Goal: Task Accomplishment & Management: Use online tool/utility

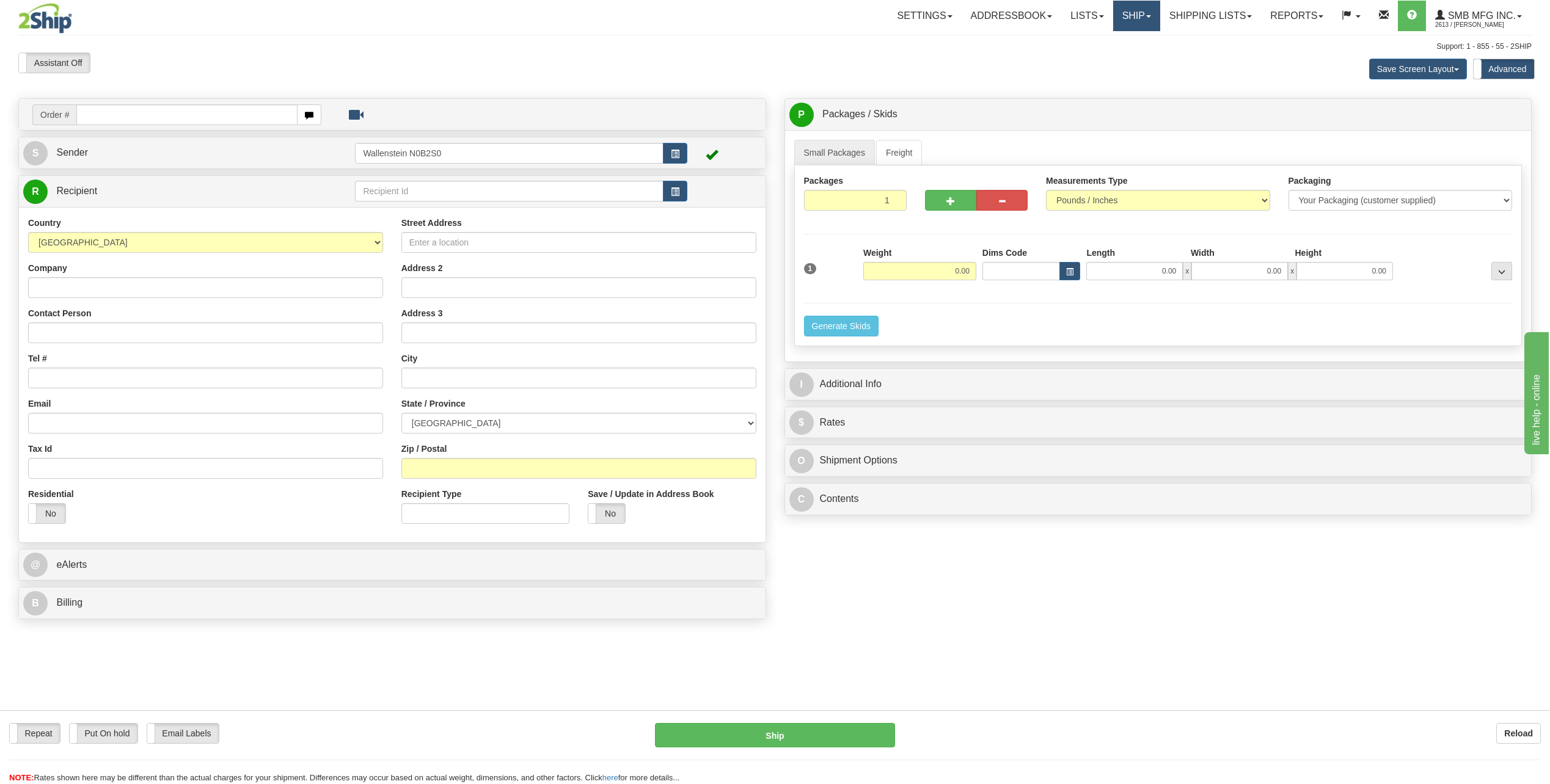
click at [1137, 20] on link "Ship" at bounding box center [1137, 16] width 47 height 31
click at [1135, 43] on link "Ship Screen" at bounding box center [1104, 43] width 110 height 16
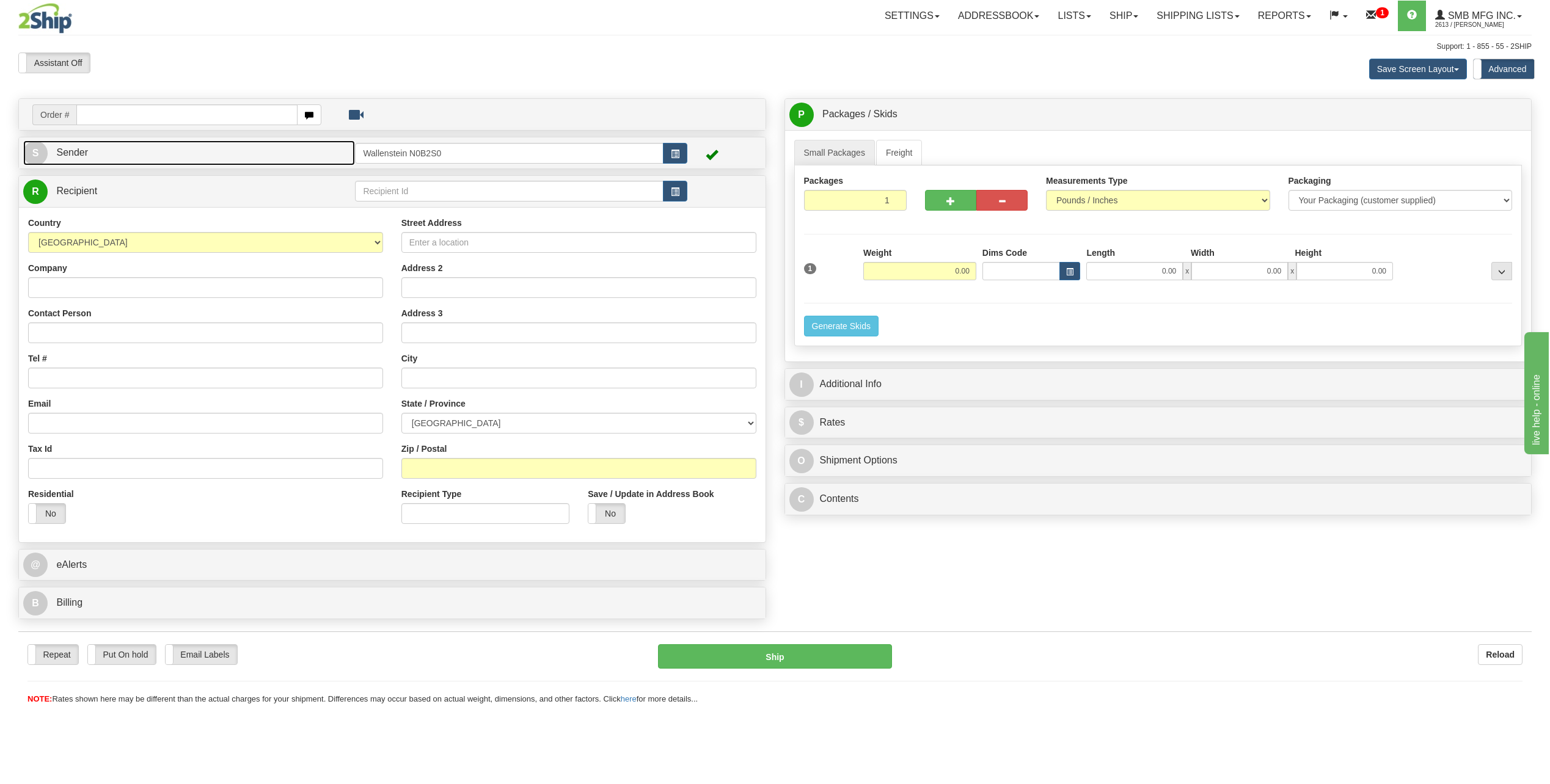
click at [69, 145] on link "S Sender" at bounding box center [189, 153] width 332 height 25
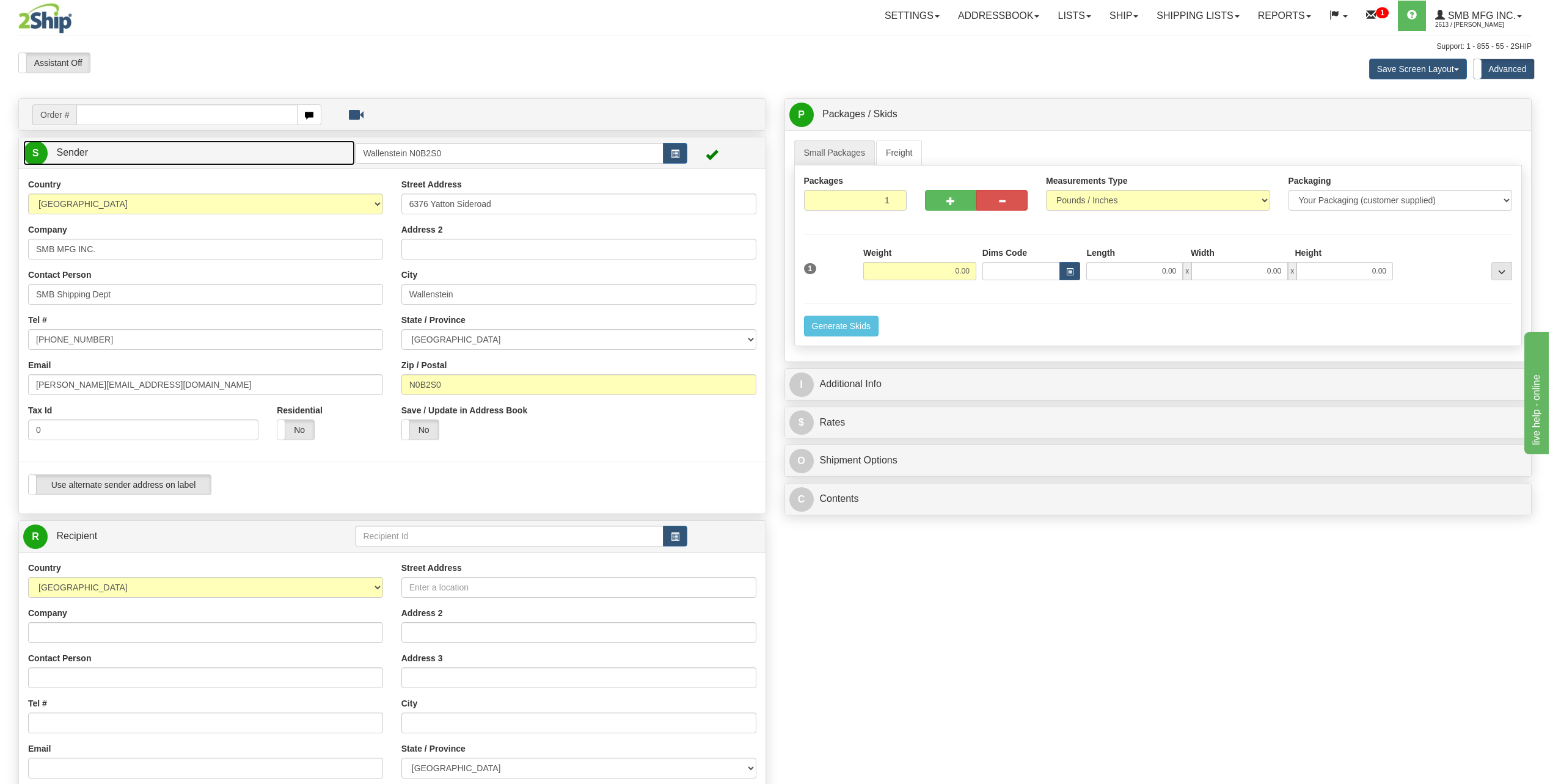
type input "WALLENSTEIN"
drag, startPoint x: 475, startPoint y: 152, endPoint x: 363, endPoint y: 166, distance: 112.9
click at [363, 166] on div "S Sender Wallenstein N0B2S0" at bounding box center [392, 153] width 747 height 31
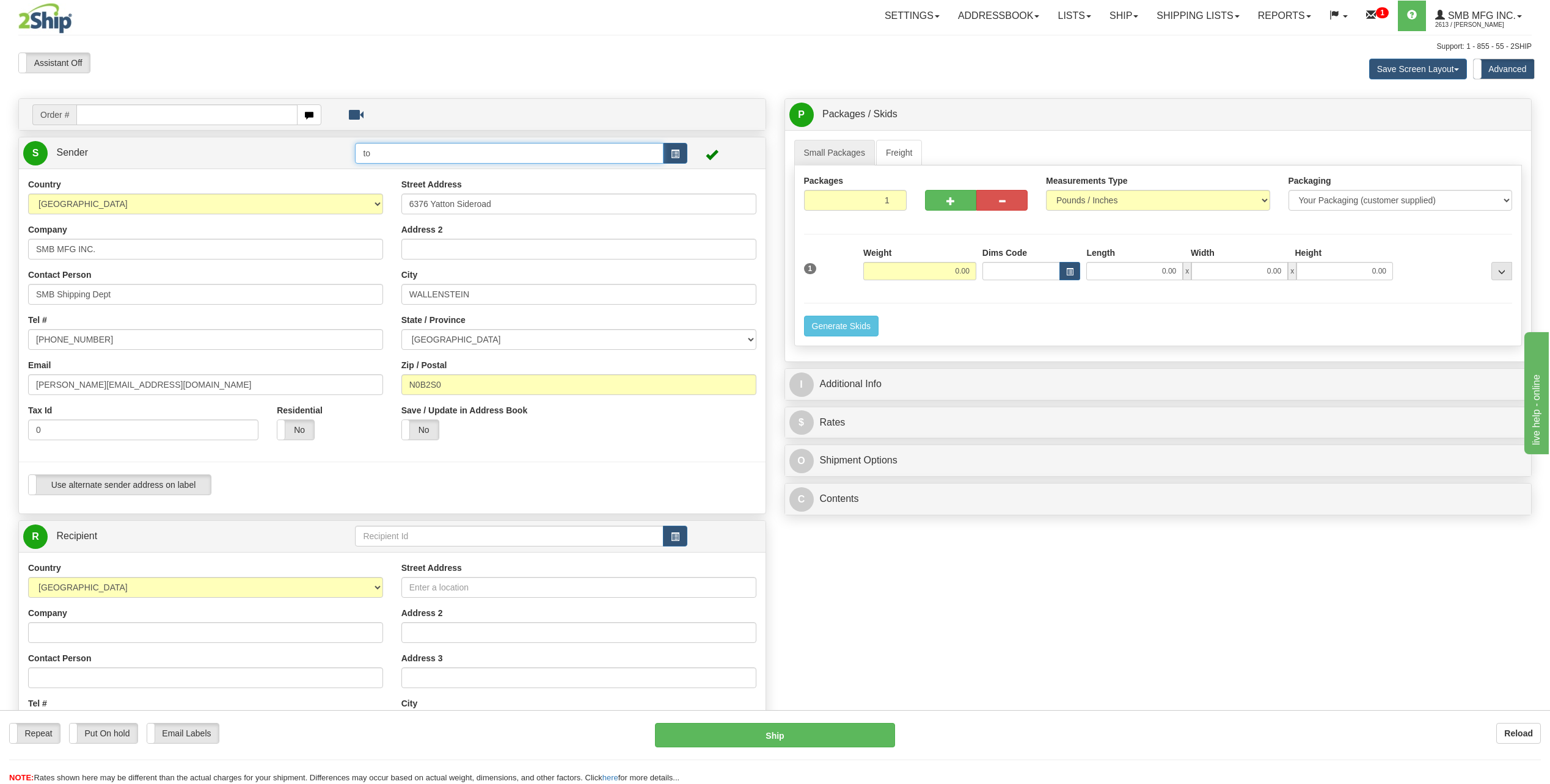
type input "t"
type input "6"
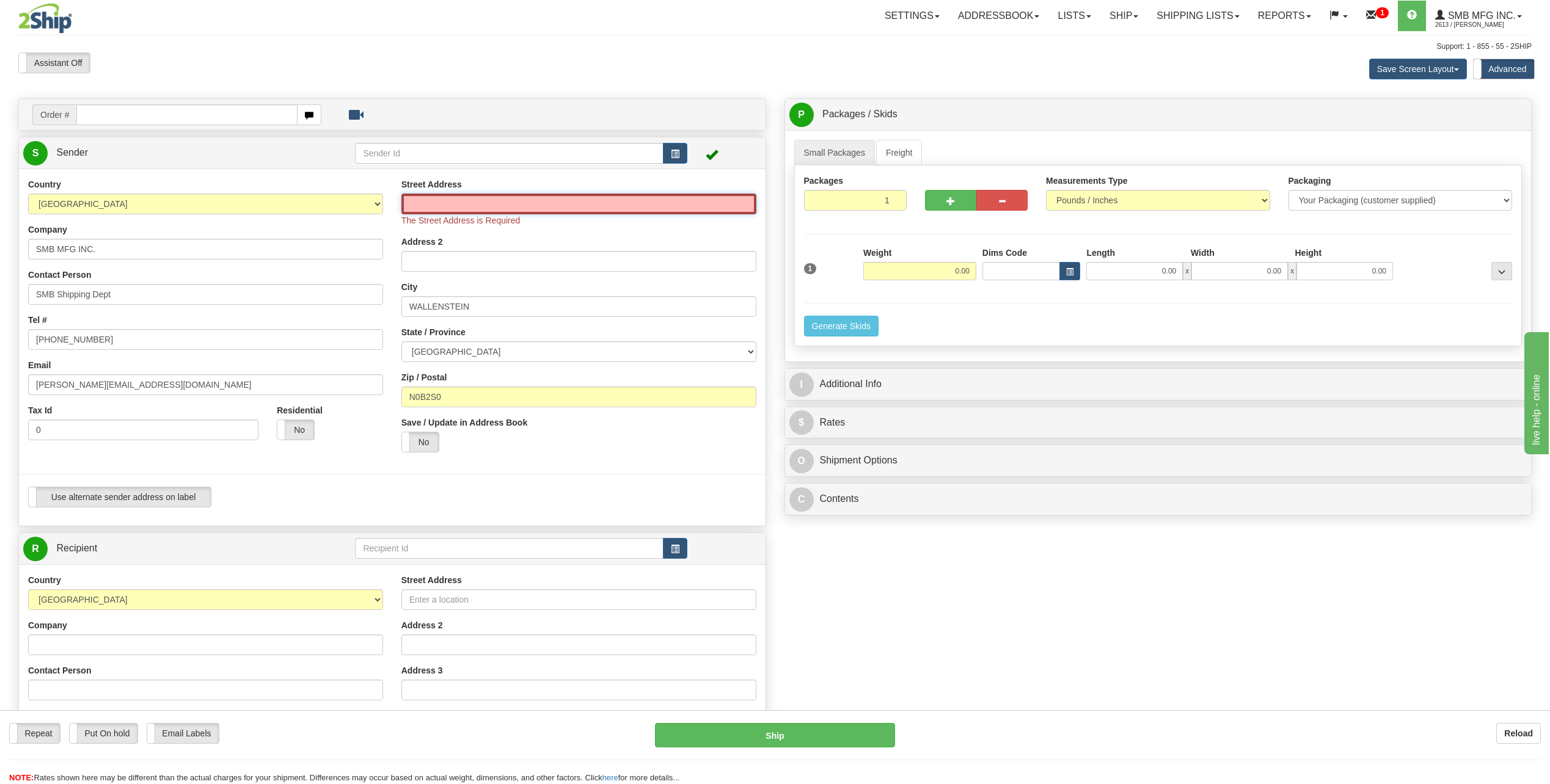
paste input "[STREET_ADDRESS]"
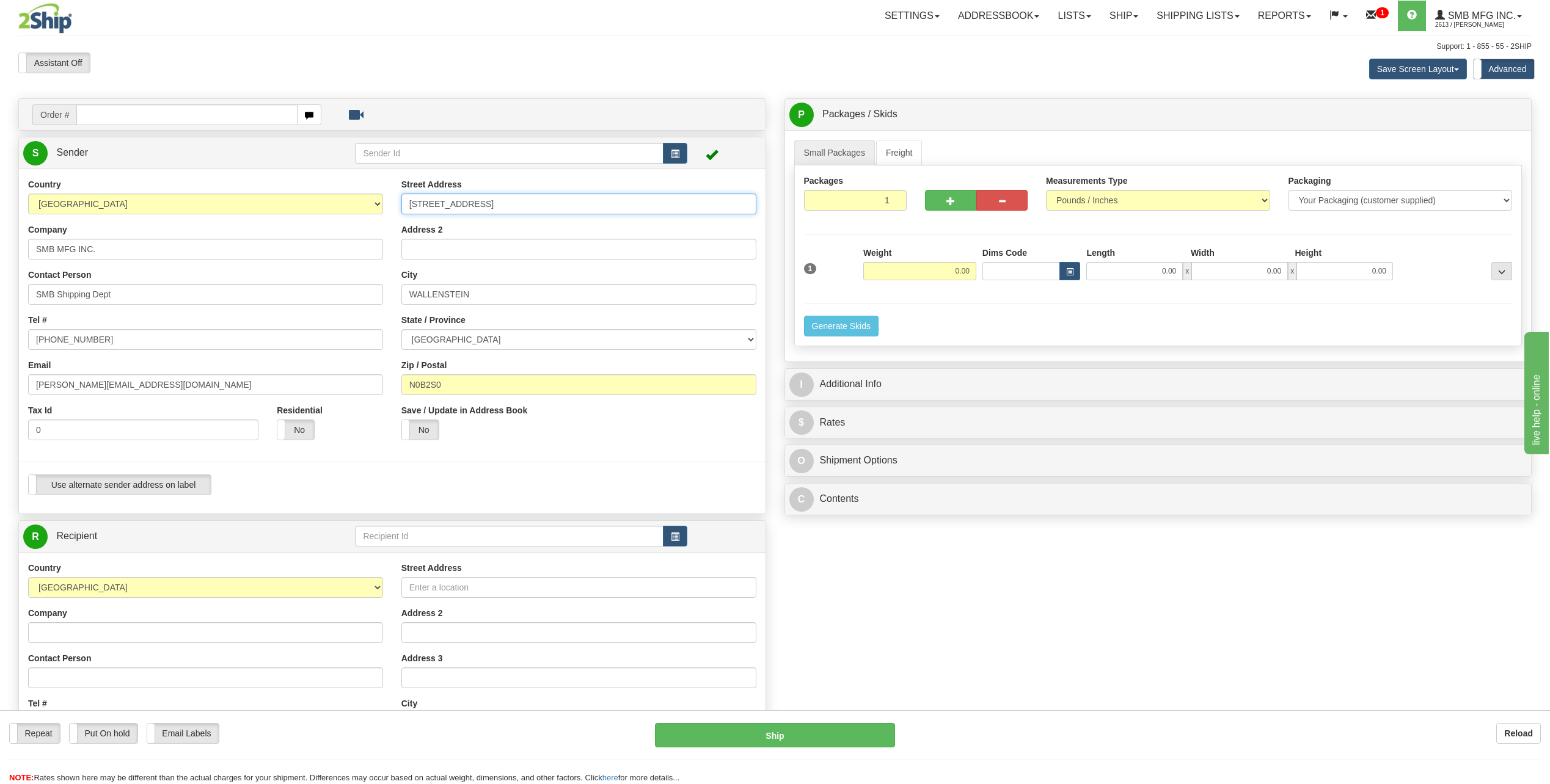
type input "[STREET_ADDRESS]"
drag, startPoint x: 494, startPoint y: 293, endPoint x: 384, endPoint y: 298, distance: 110.1
click at [384, 298] on div "Country [GEOGRAPHIC_DATA] [GEOGRAPHIC_DATA] [GEOGRAPHIC_DATA] [GEOGRAPHIC_DATA]…" at bounding box center [392, 341] width 747 height 326
paste input "[GEOGRAPHIC_DATA][PERSON_NAME]"
type input "[GEOGRAPHIC_DATA][PERSON_NAME]"
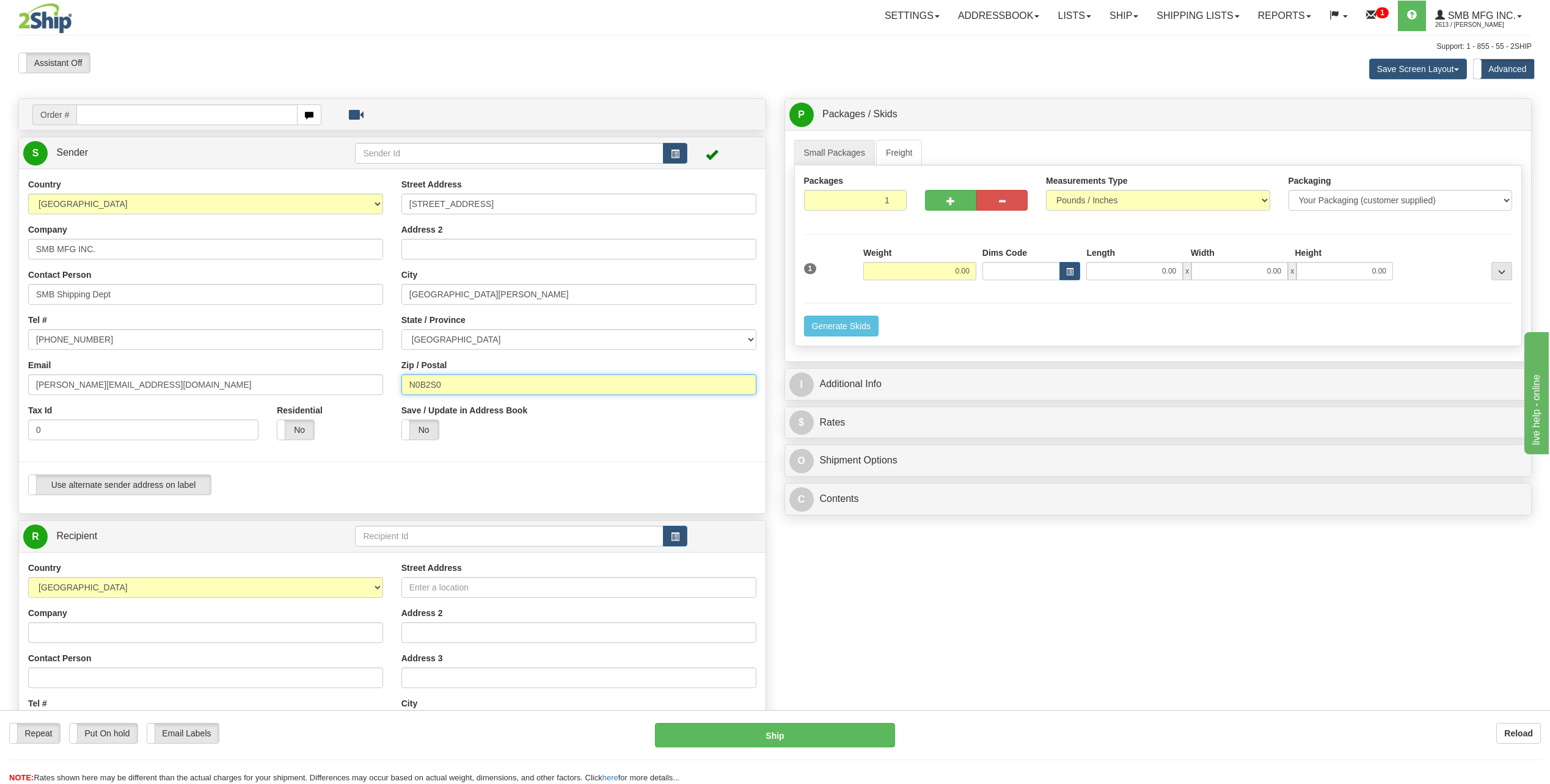
drag, startPoint x: 484, startPoint y: 379, endPoint x: 407, endPoint y: 389, distance: 77.6
click at [407, 389] on input "N0B2S0" at bounding box center [579, 385] width 355 height 21
paste input "N0H 2T0"
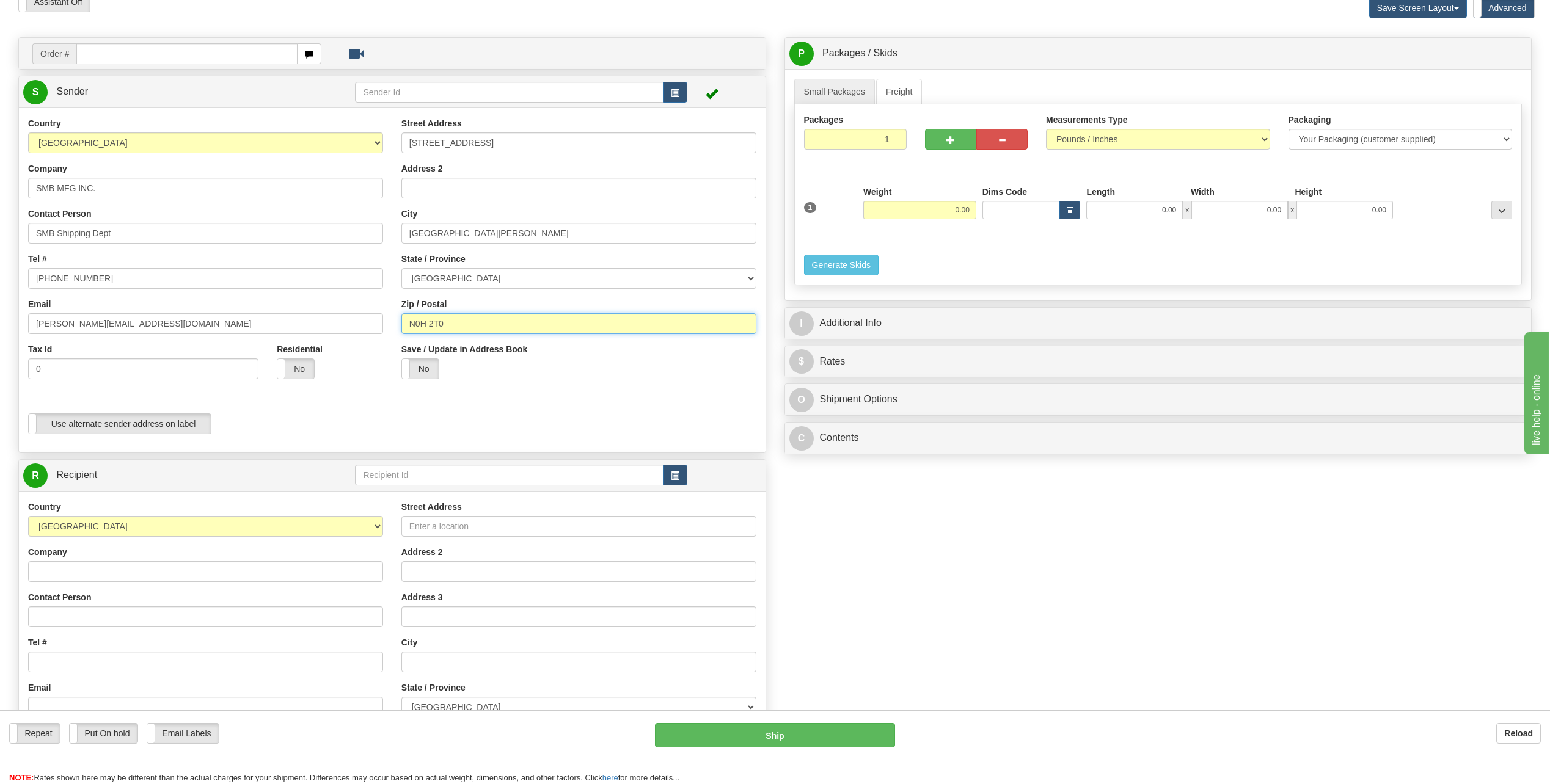
scroll to position [245, 0]
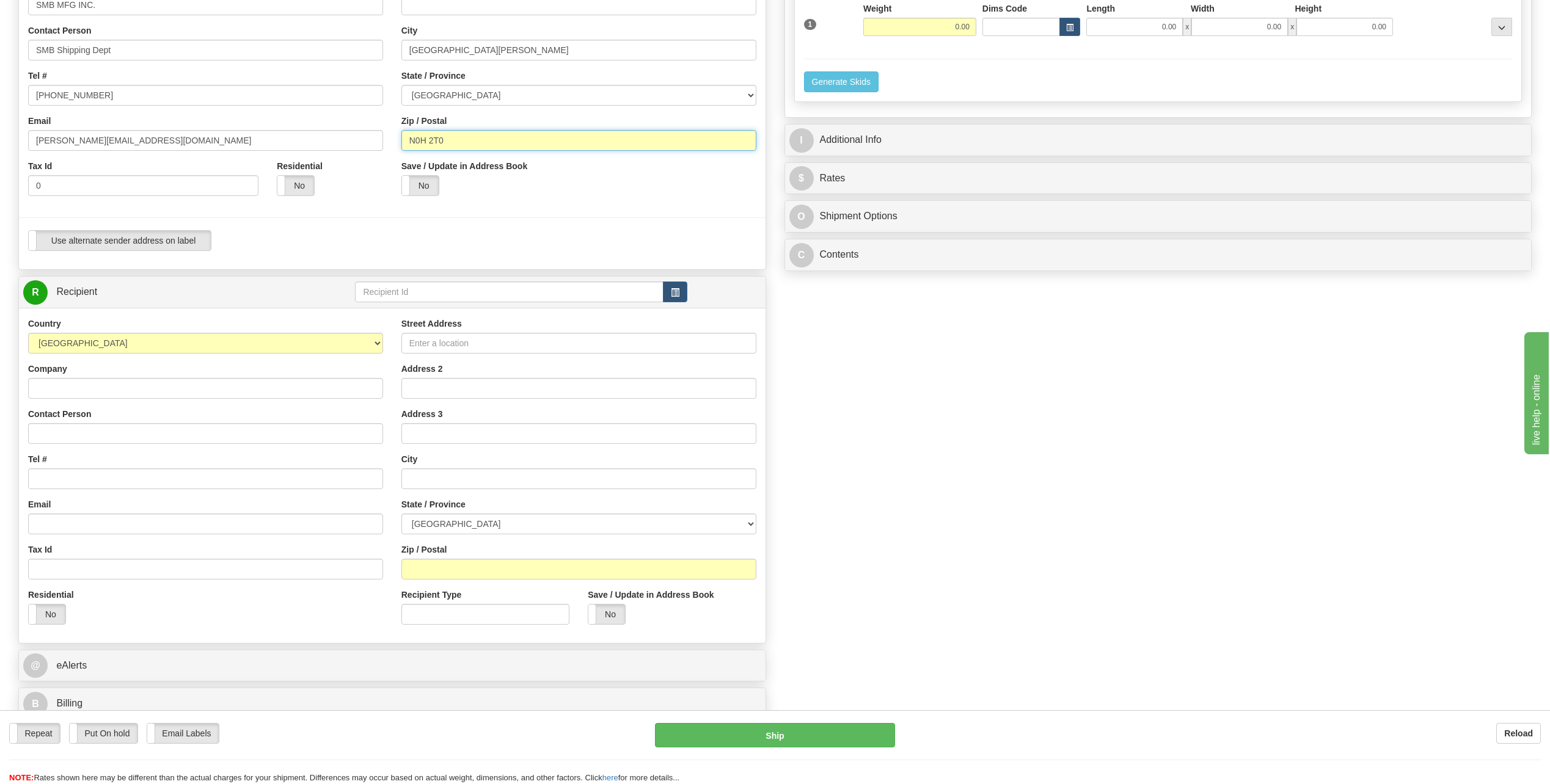
type input "N0H 2T0"
click at [461, 342] on input "Street Address" at bounding box center [579, 343] width 355 height 21
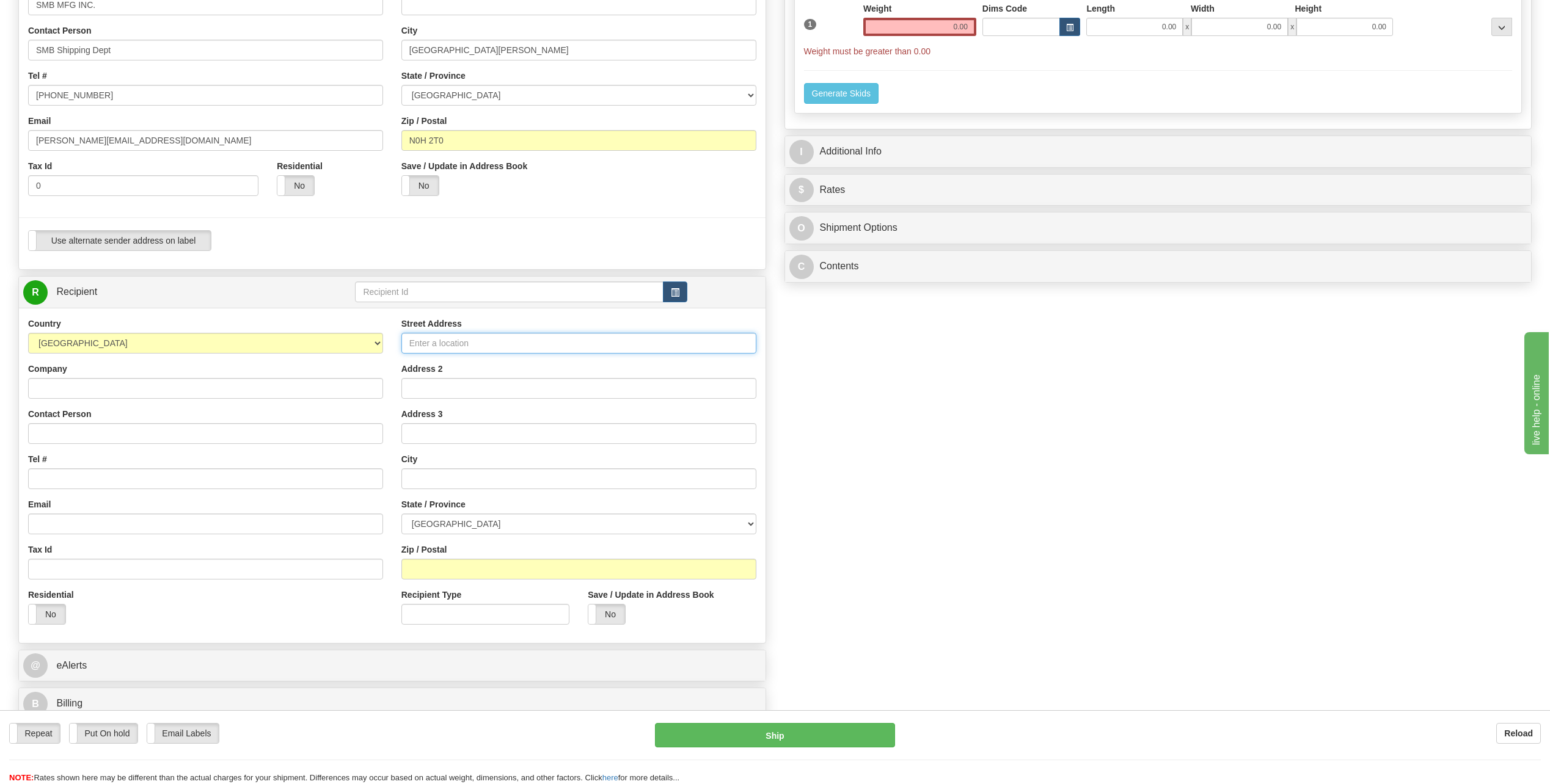
type input "[GEOGRAPHIC_DATA][PERSON_NAME]"
type input "6378"
type input "SMB MFG INC"
type input "[PERSON_NAME]"
type input "[PERSON_NAME][EMAIL_ADDRESS][DOMAIN_NAME]"
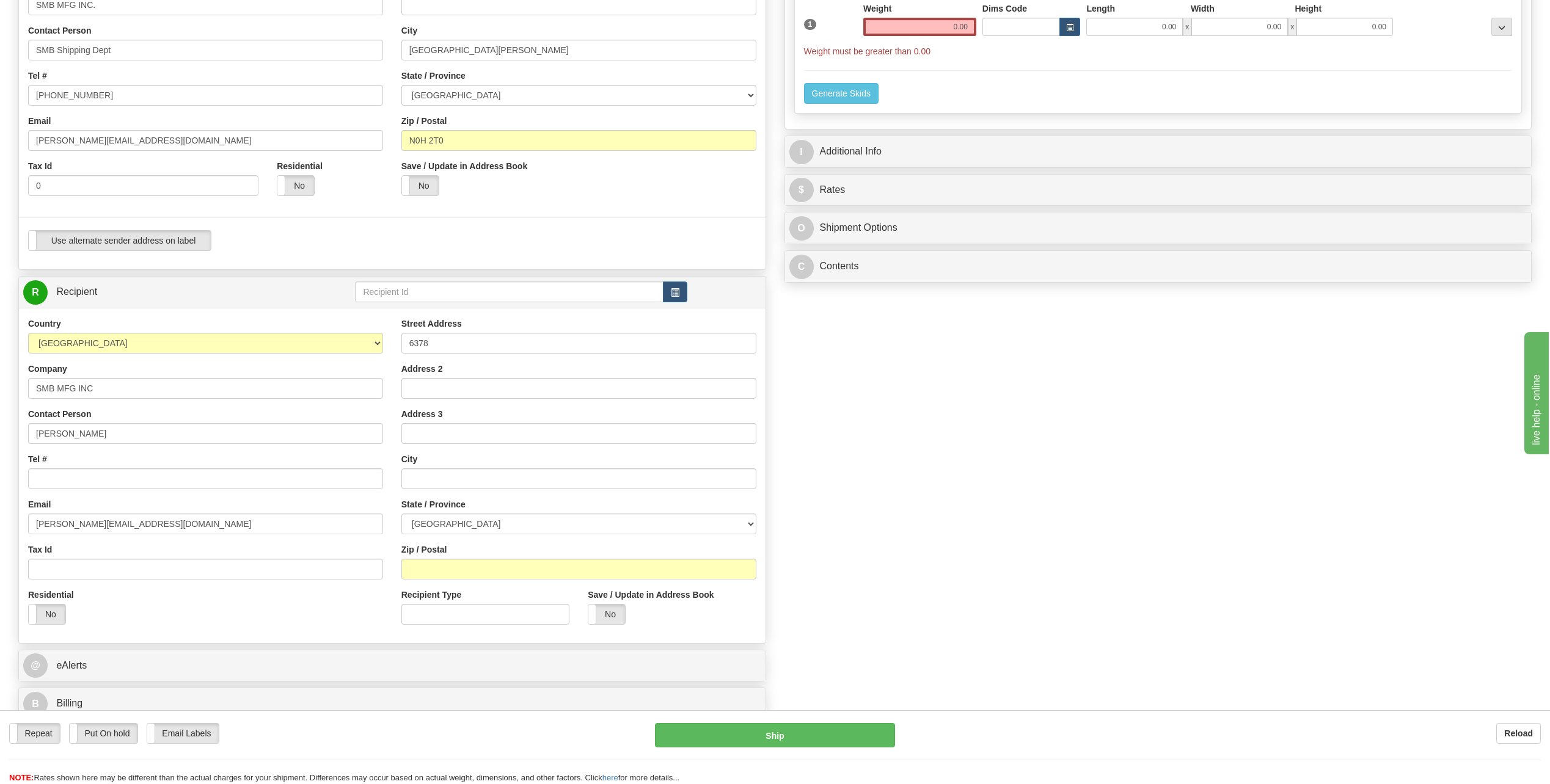
type input "[GEOGRAPHIC_DATA]"
type input "Wallenstein"
select select "ON"
type input "N0B2S0"
type input "WALLENSTEIN"
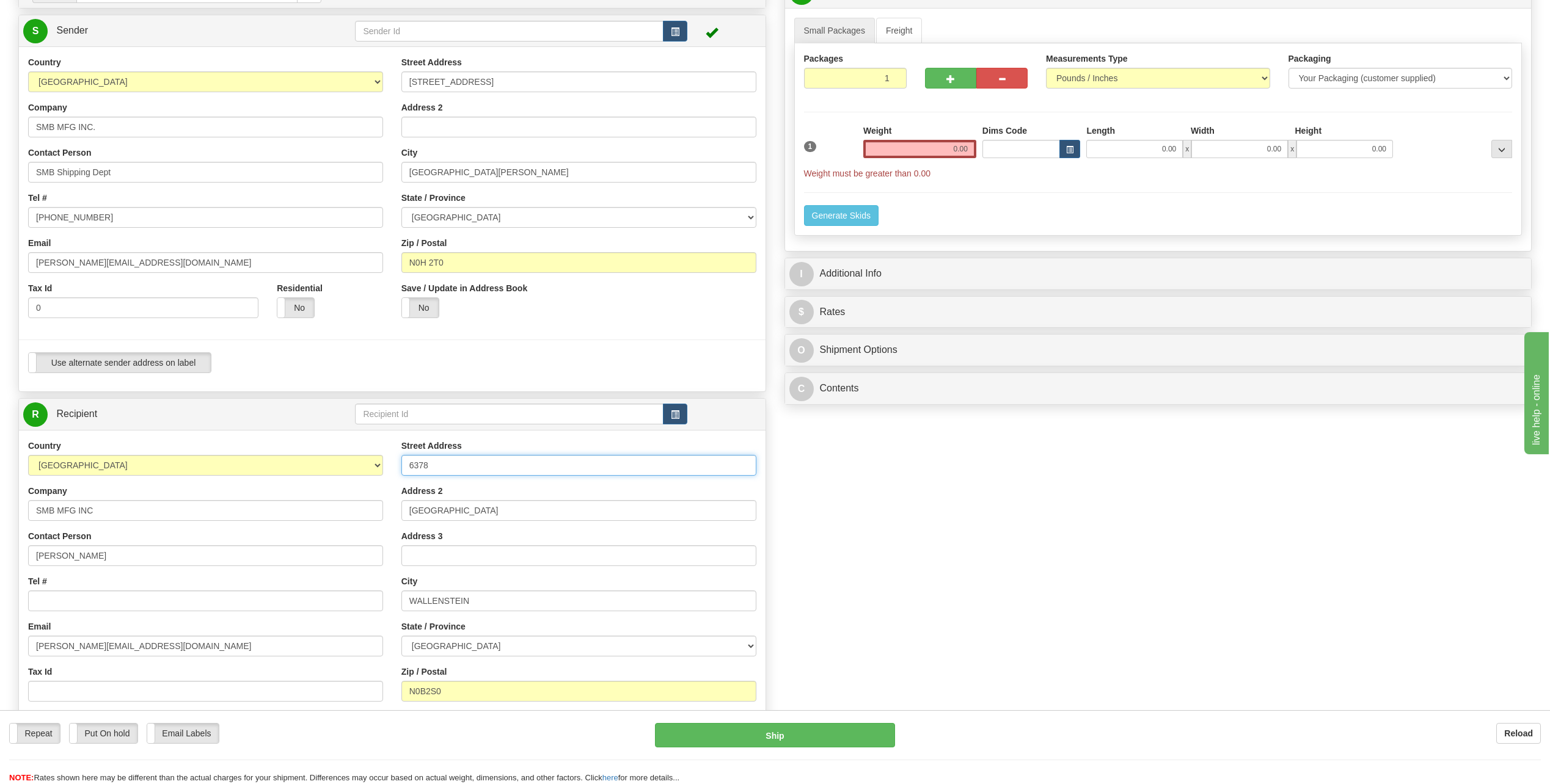
scroll to position [0, 0]
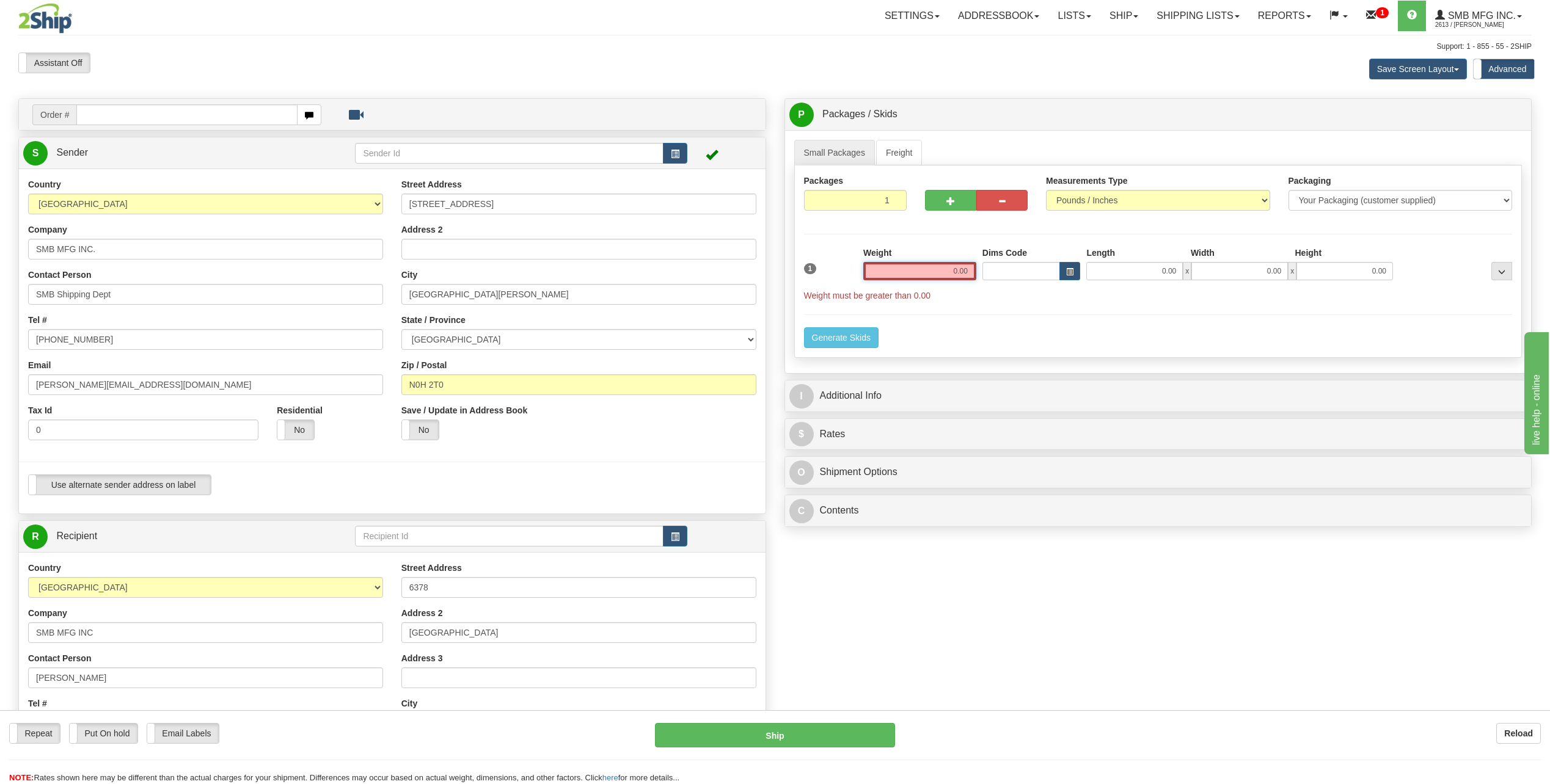
click at [928, 277] on input "0.00" at bounding box center [919, 271] width 113 height 19
type input "460.00"
click at [1111, 272] on input "0.00" at bounding box center [1134, 271] width 96 height 19
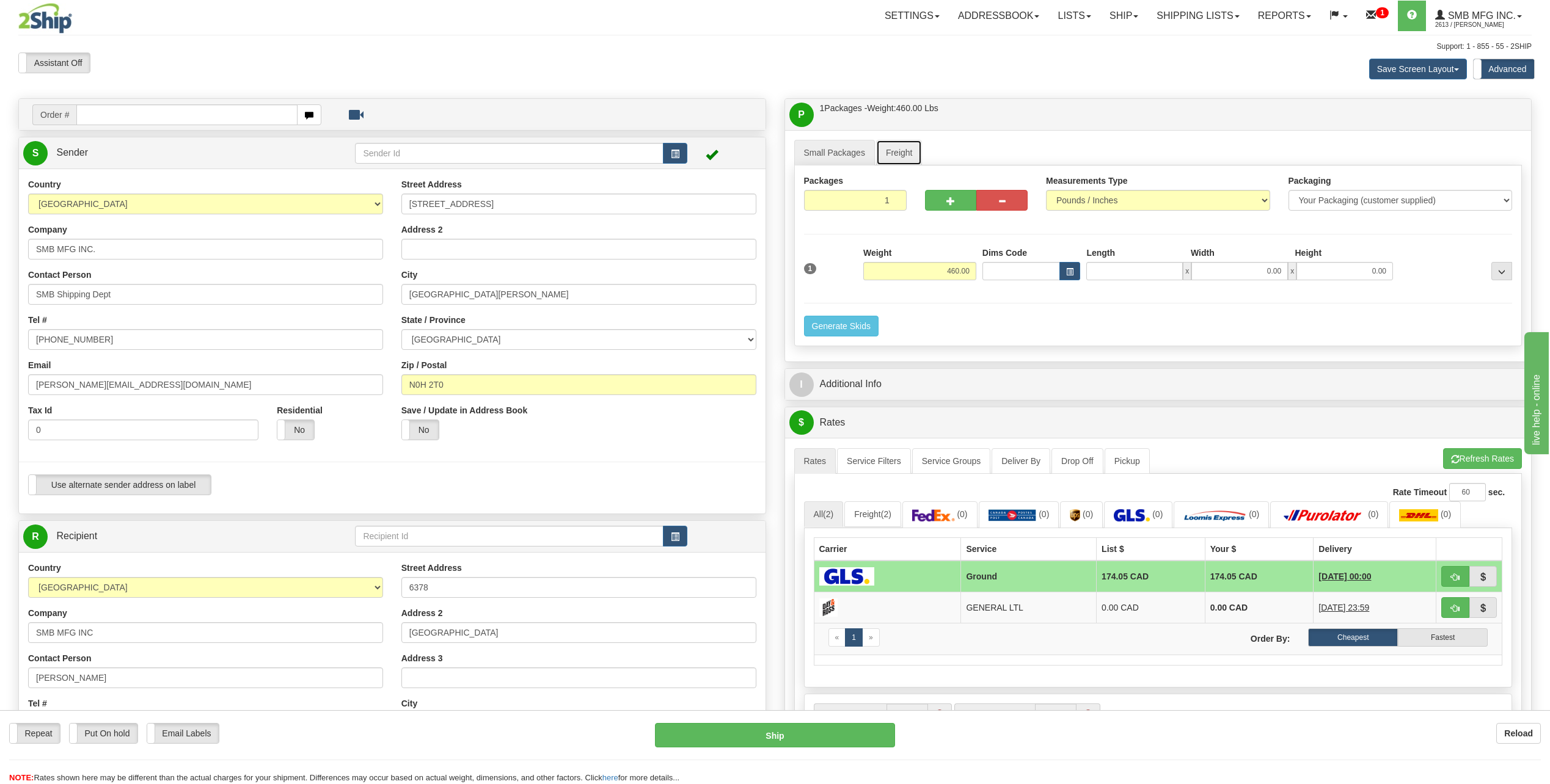
type input "0.00"
click at [897, 156] on link "Freight" at bounding box center [899, 153] width 46 height 25
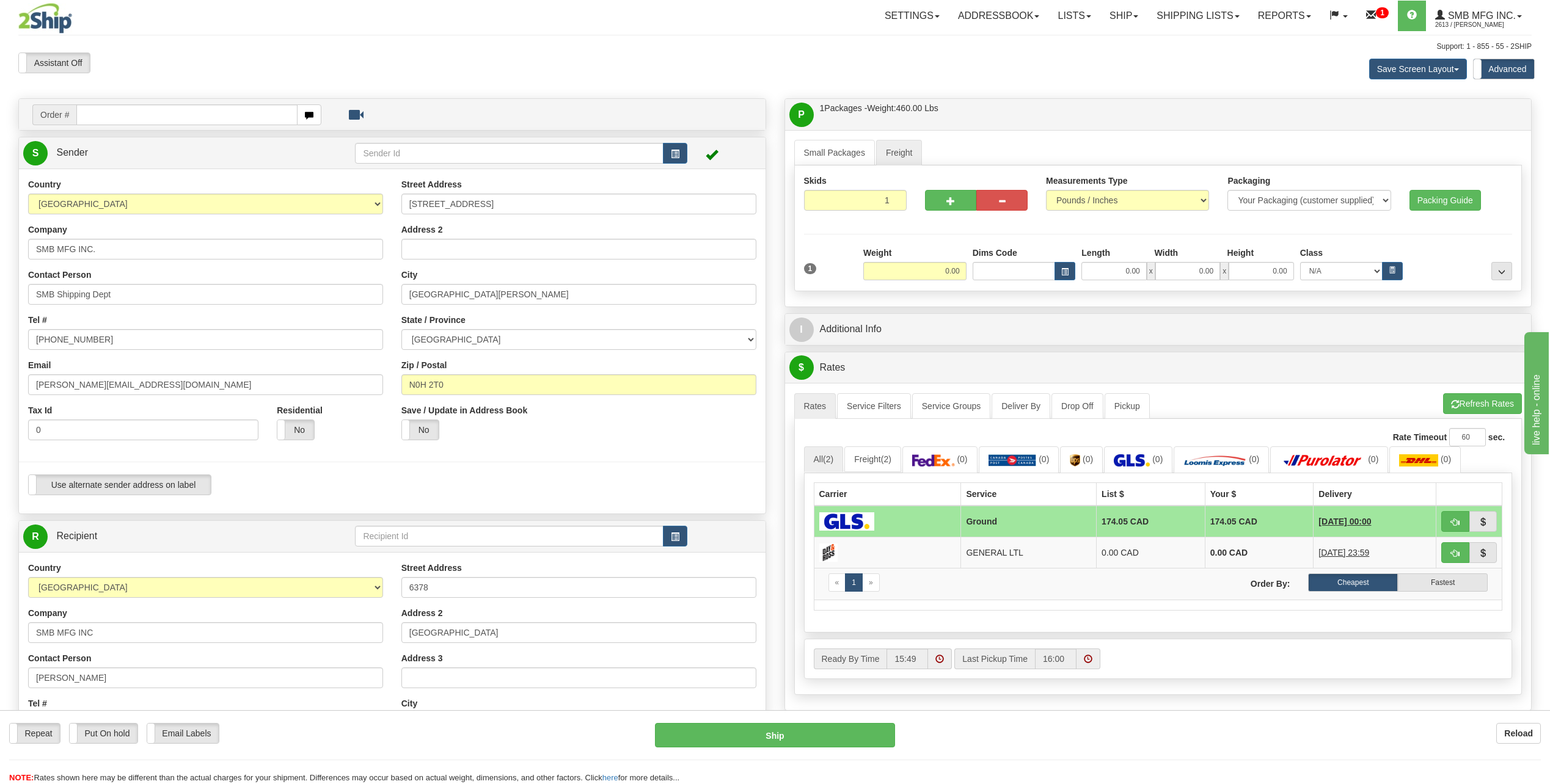
click at [907, 281] on div "Packages on Skid 1 Is Stackable Yes No NMFC Item Yes" at bounding box center [1188, 281] width 655 height 1
click at [916, 275] on input "0.00" at bounding box center [915, 271] width 103 height 19
type input "460.00"
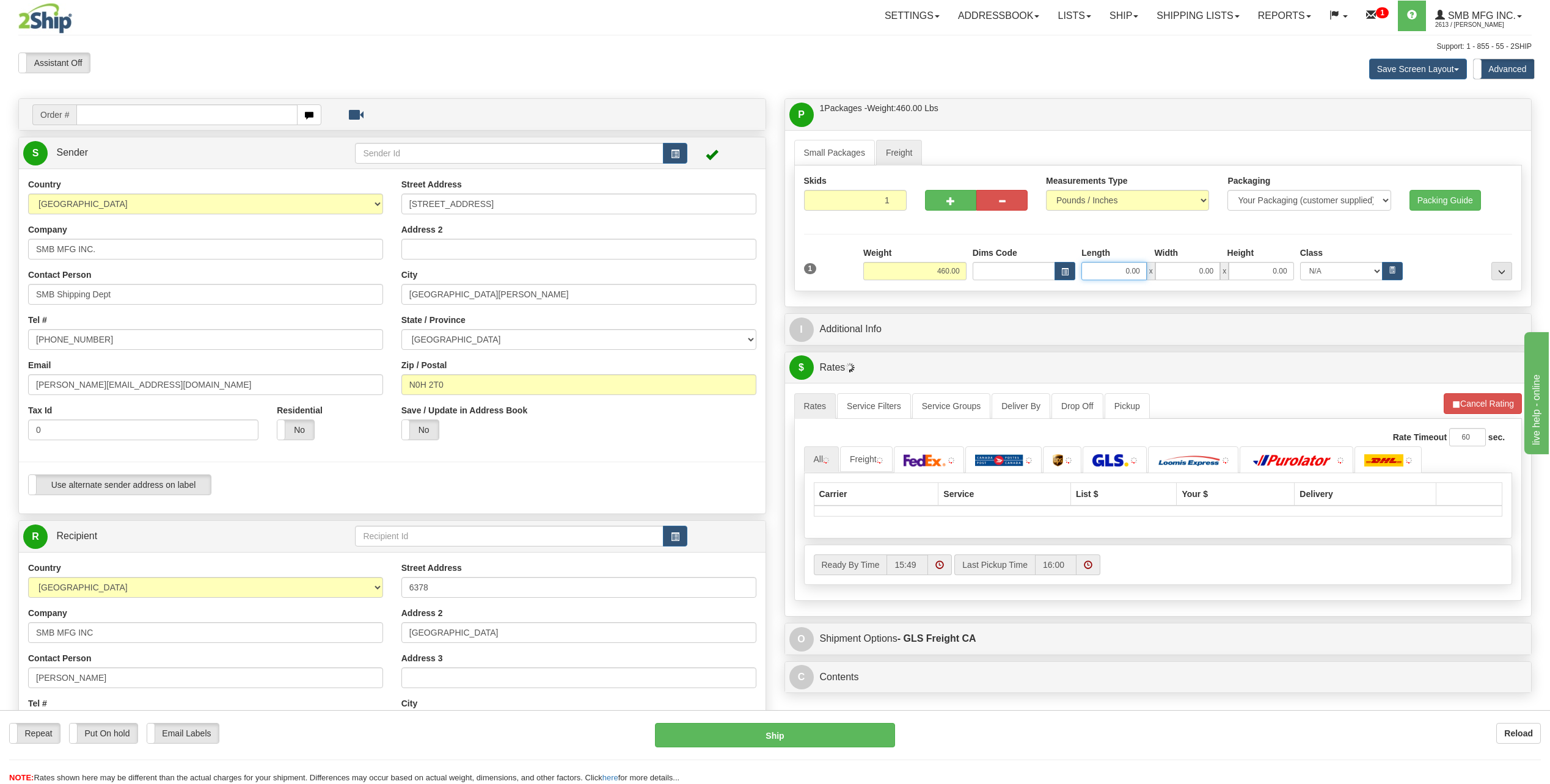
click at [1116, 275] on input "0.00" at bounding box center [1113, 271] width 65 height 19
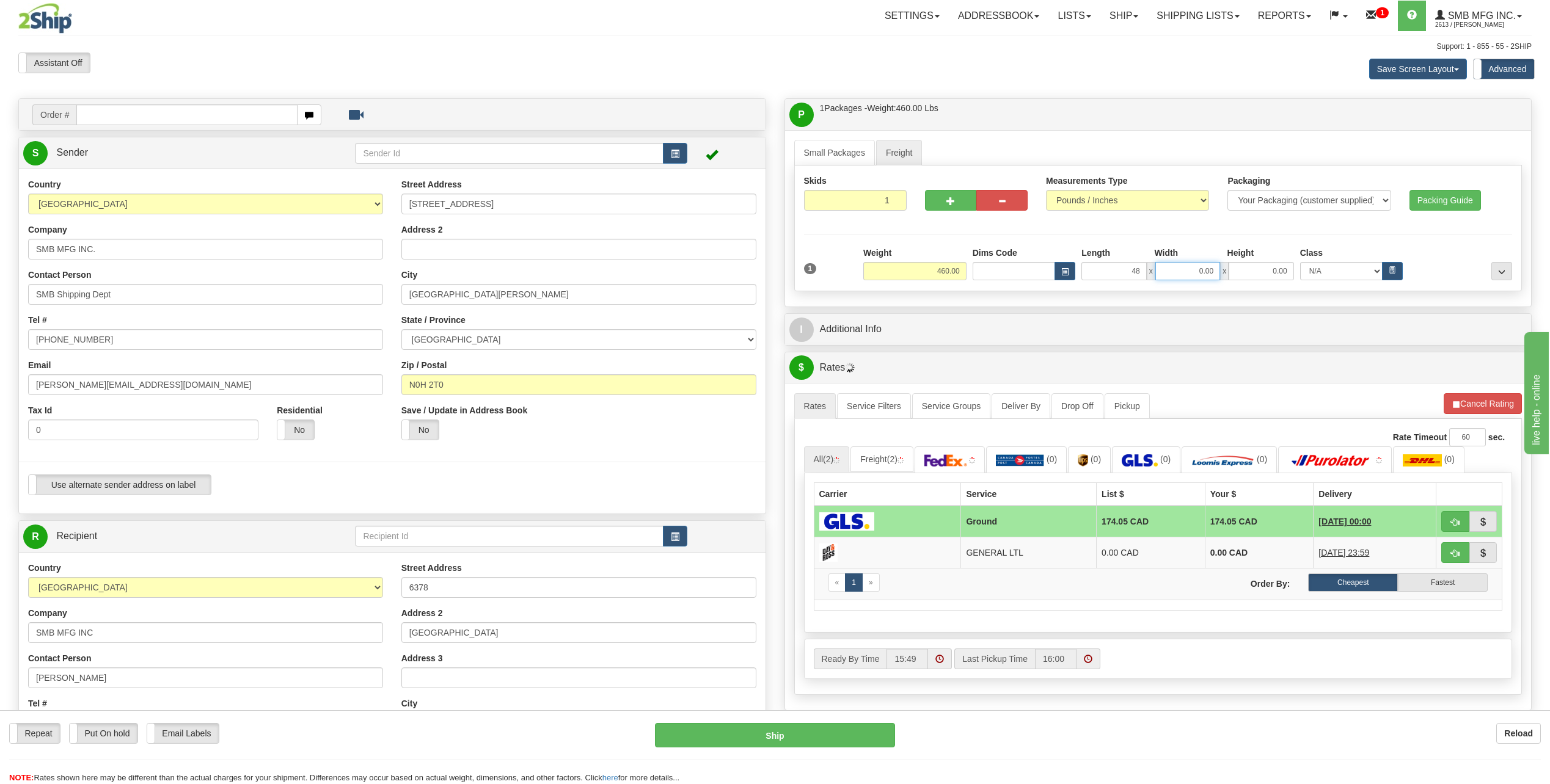
type input "48.00"
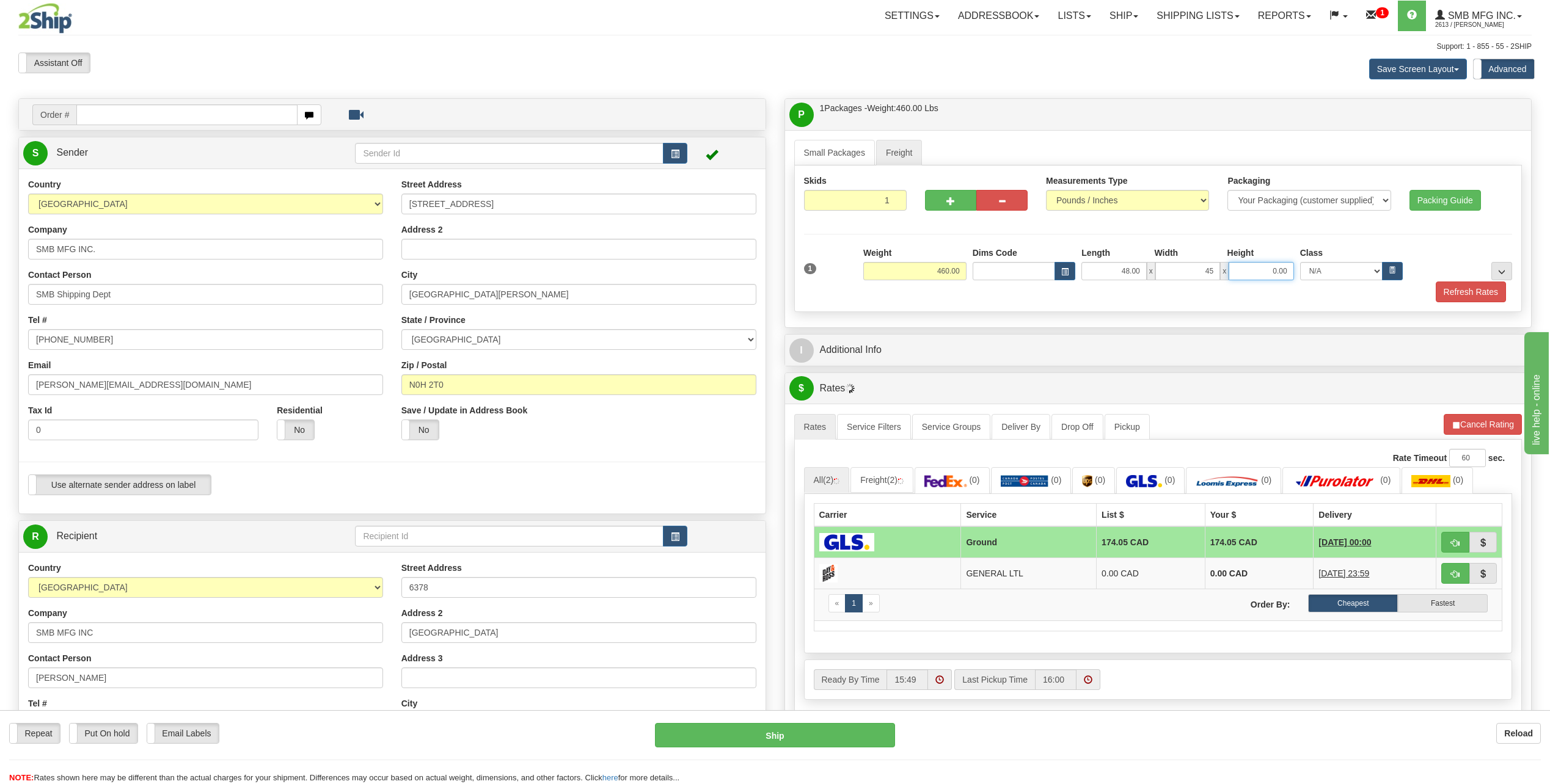
type input "45.00"
type input "24.00"
click at [1487, 292] on button "Refresh Rates" at bounding box center [1471, 292] width 70 height 21
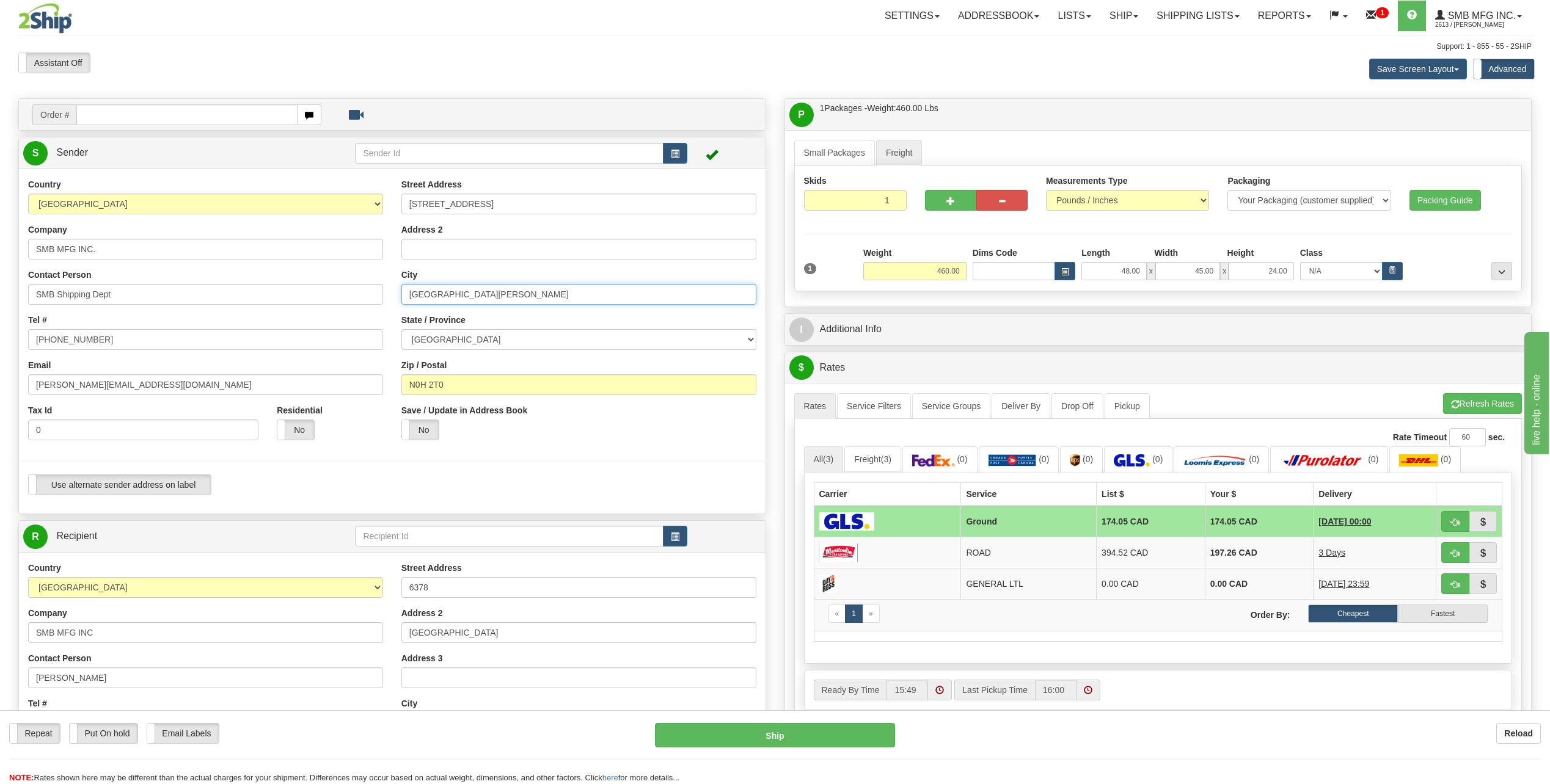
drag, startPoint x: 548, startPoint y: 295, endPoint x: 403, endPoint y: 312, distance: 146.0
click at [403, 312] on div "Street Address [STREET_ADDRESS] Address 2 City [GEOGRAPHIC_DATA][PERSON_NAME] S…" at bounding box center [579, 314] width 373 height 272
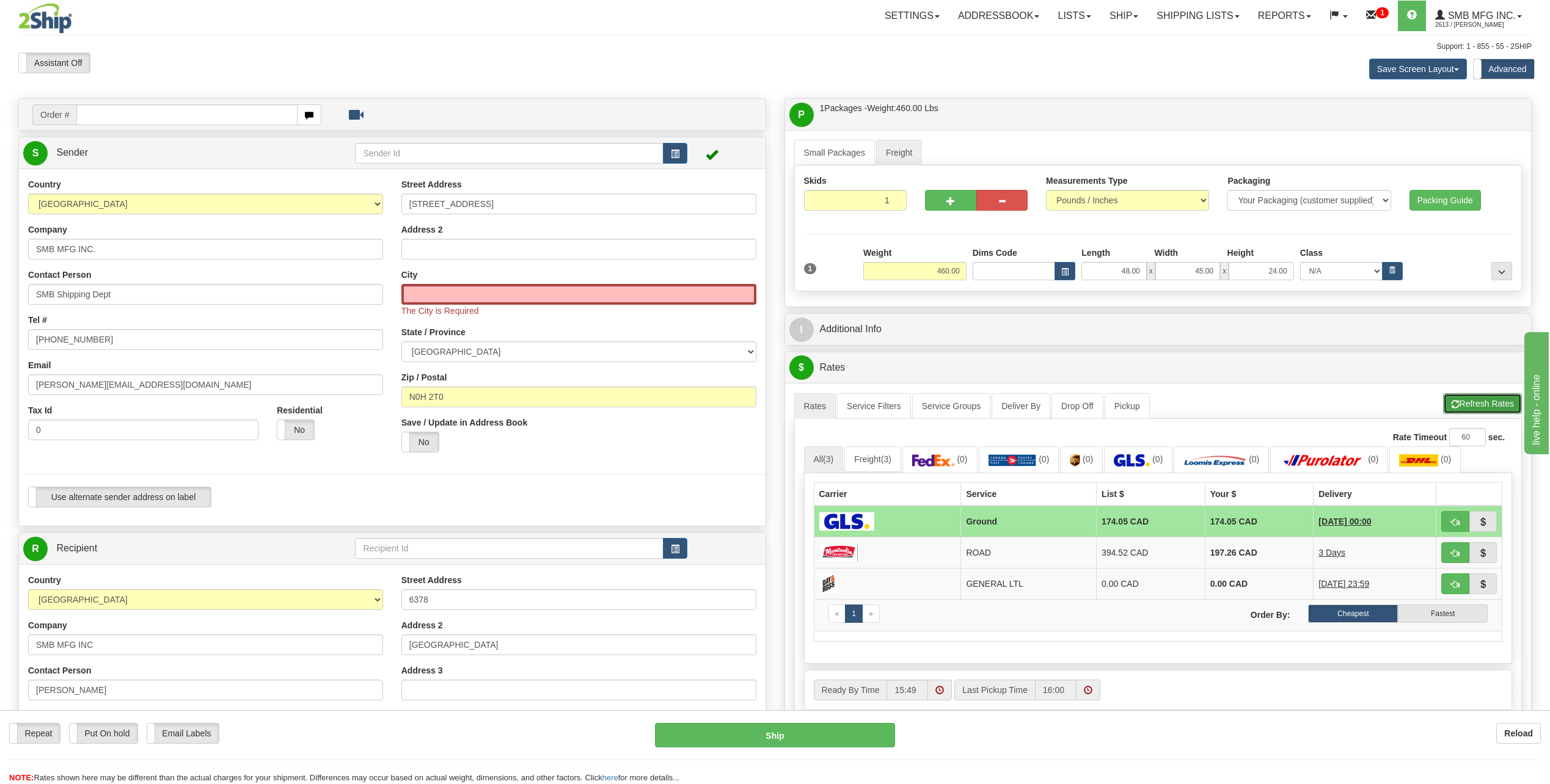
click at [1464, 404] on button "Refresh Rates" at bounding box center [1483, 404] width 79 height 21
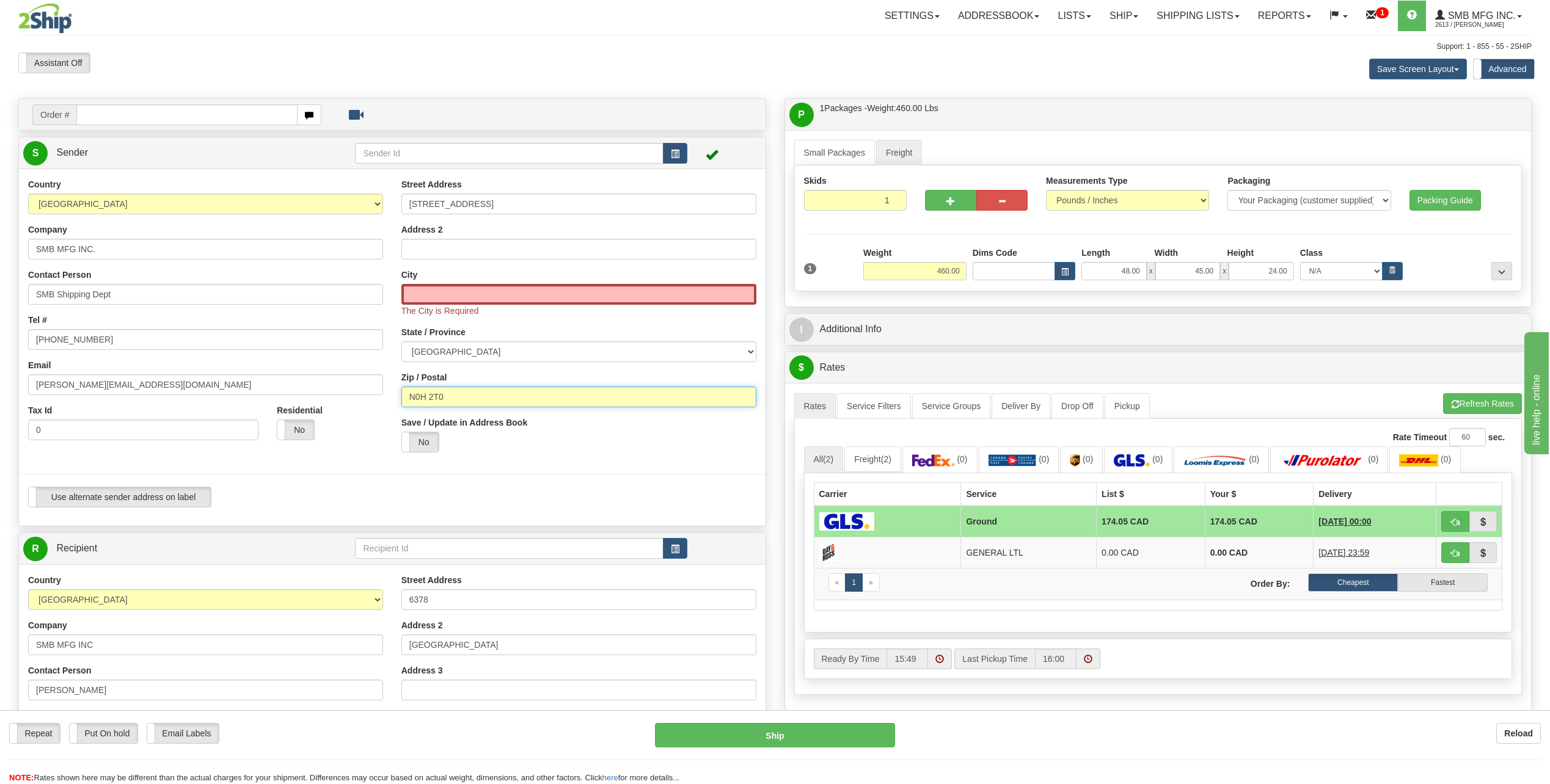
drag, startPoint x: 471, startPoint y: 404, endPoint x: 407, endPoint y: 405, distance: 64.0
click at [407, 405] on input "N0H 2T0" at bounding box center [579, 397] width 355 height 21
